Goal: Book appointment/travel/reservation

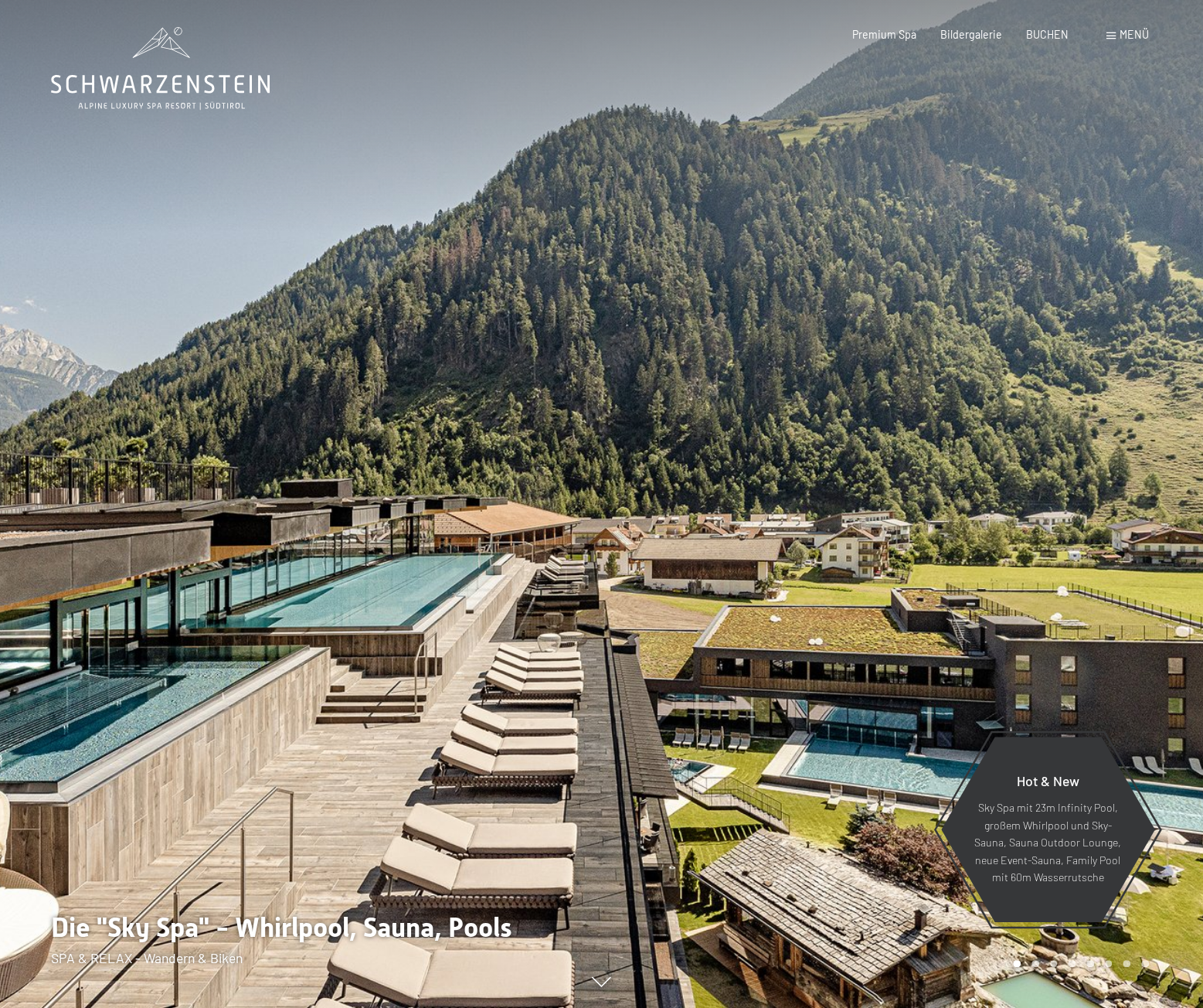
click at [1122, 38] on span "Menü" at bounding box center [1134, 34] width 30 height 13
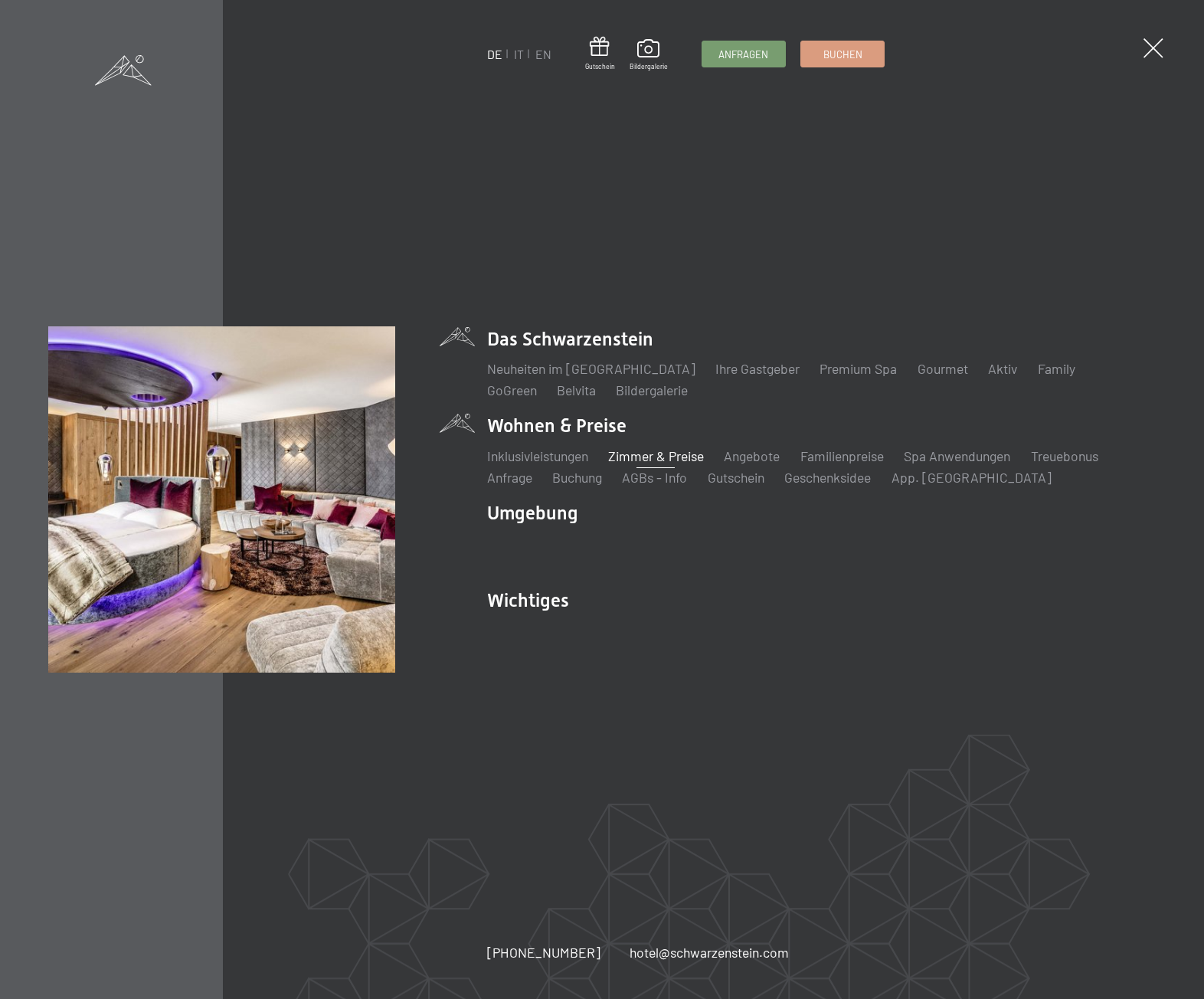
click at [667, 454] on link "Zimmer & Preise" at bounding box center [656, 455] width 96 height 17
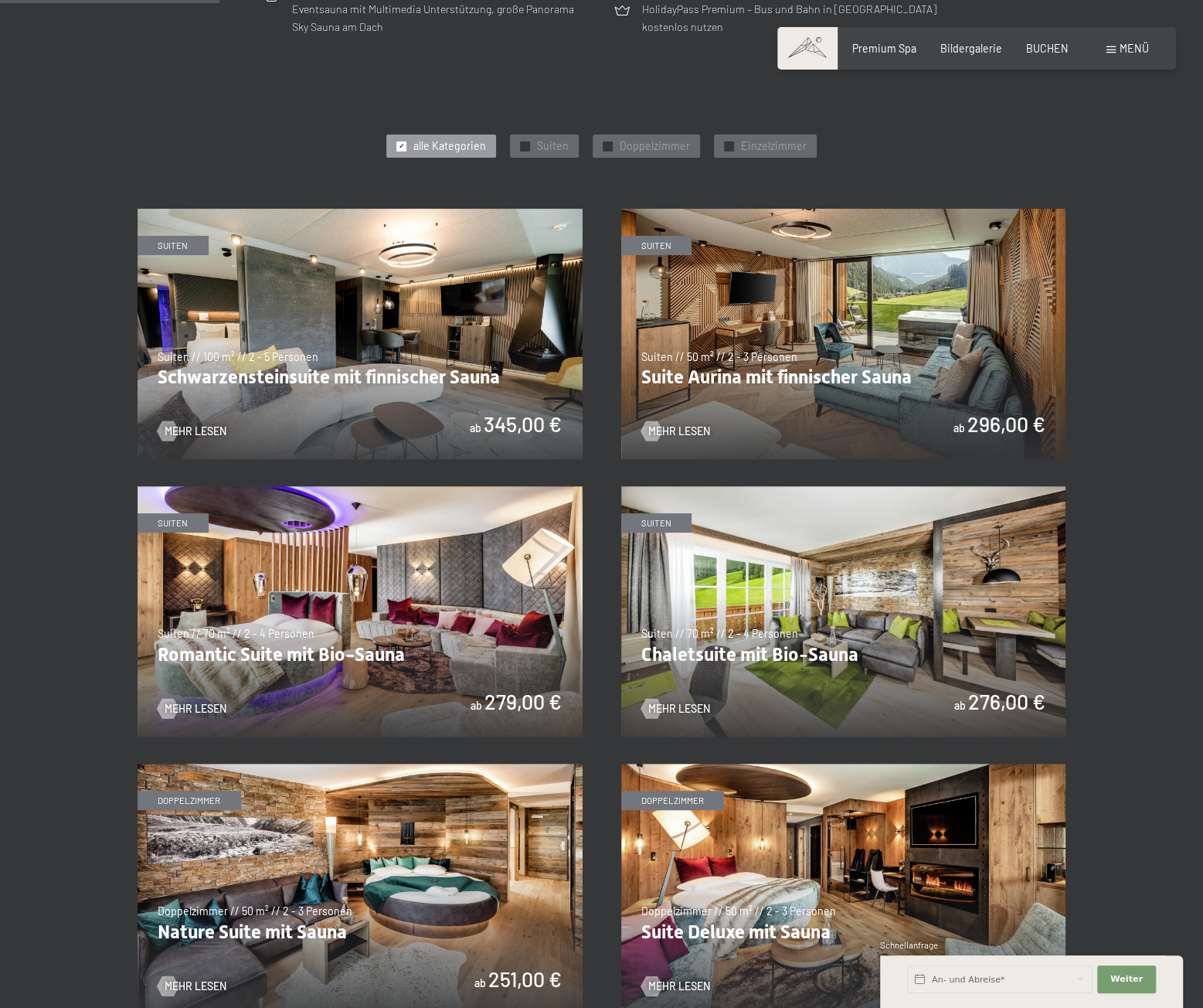
scroll to position [928, 0]
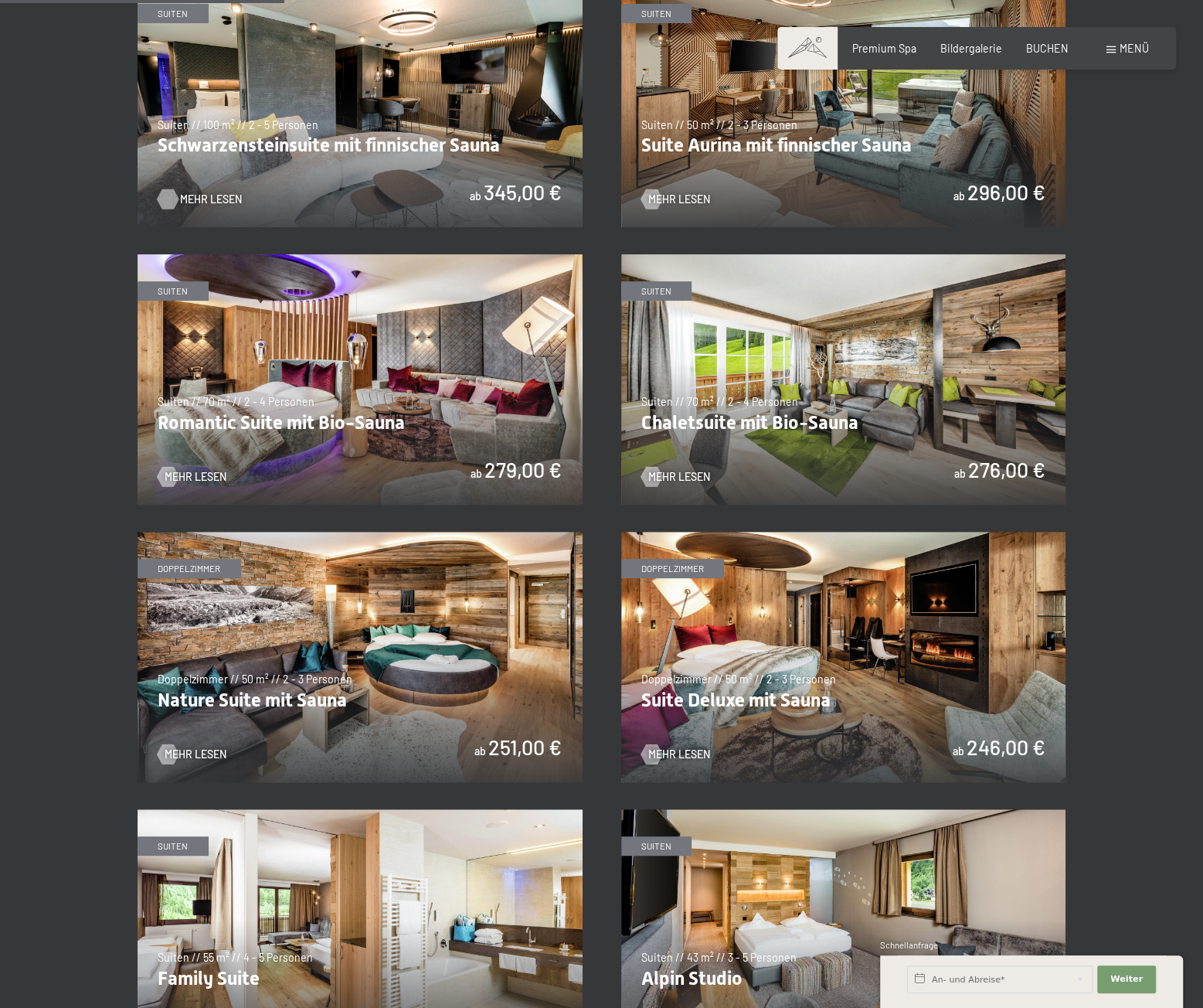
click at [195, 200] on span "Mehr Lesen" at bounding box center [210, 200] width 62 height 15
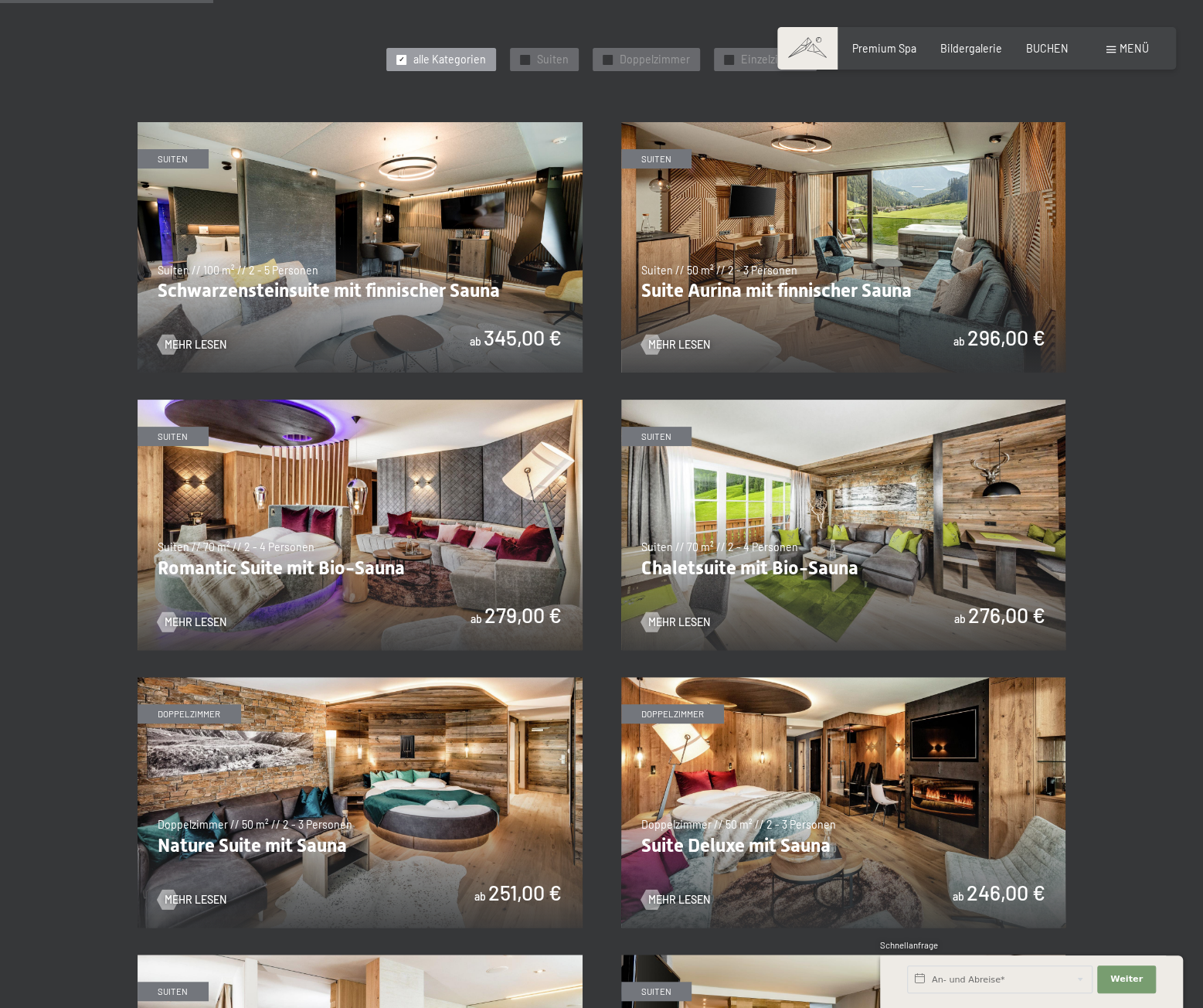
scroll to position [696, 0]
